Goal: Browse casually

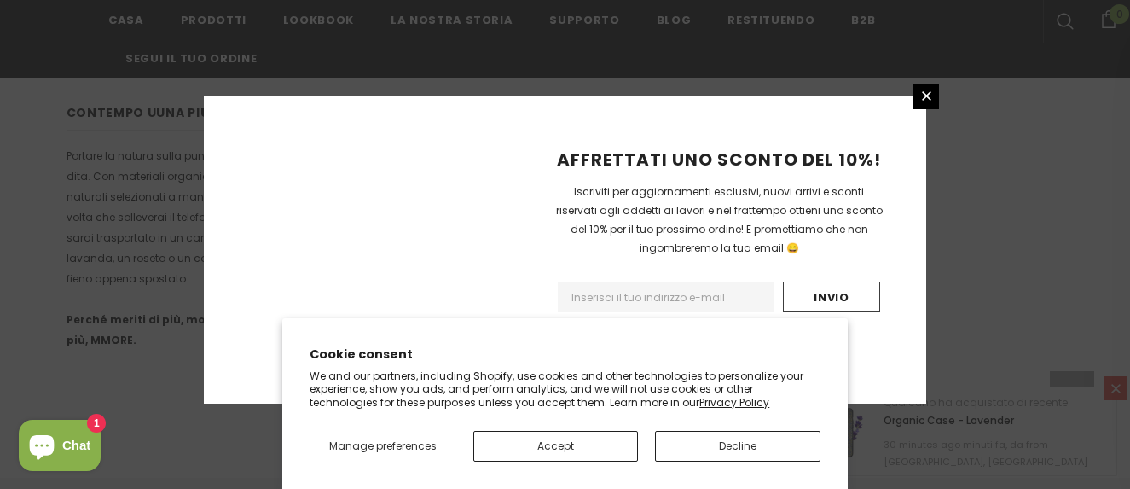
scroll to position [1295, 0]
